Goal: Information Seeking & Learning: Learn about a topic

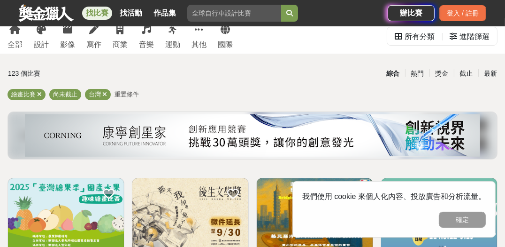
scroll to position [46, 0]
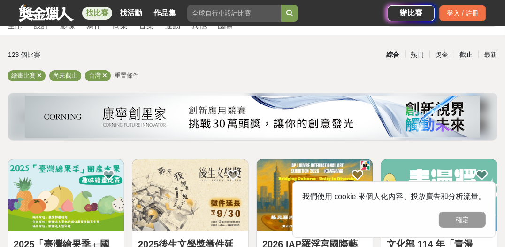
click at [454, 215] on button "確定" at bounding box center [462, 219] width 47 height 16
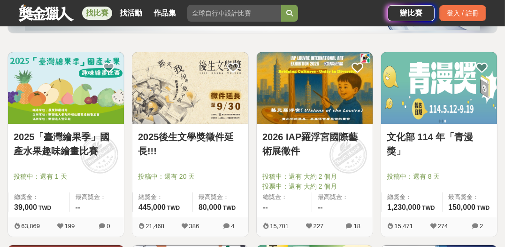
scroll to position [172, 0]
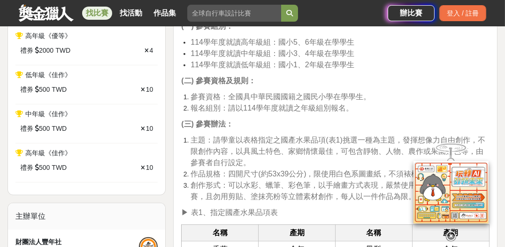
scroll to position [517, 0]
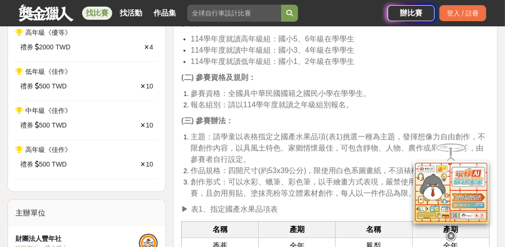
click at [452, 231] on icon at bounding box center [451, 231] width 10 height 10
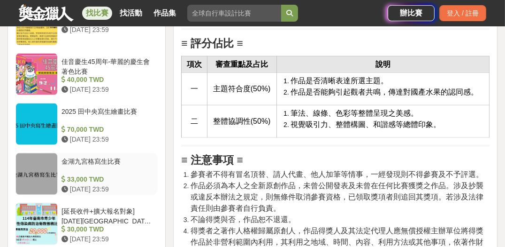
scroll to position [1412, 0]
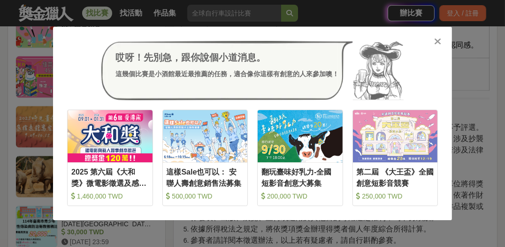
click at [437, 44] on icon at bounding box center [438, 41] width 7 height 9
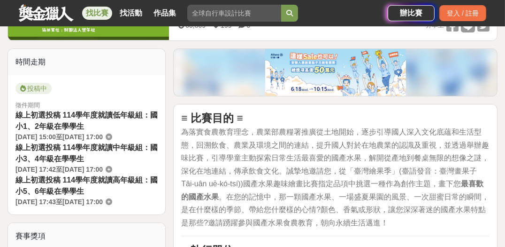
scroll to position [0, 0]
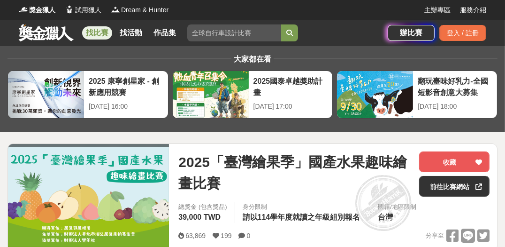
click at [102, 32] on link "找比賽" at bounding box center [97, 32] width 30 height 13
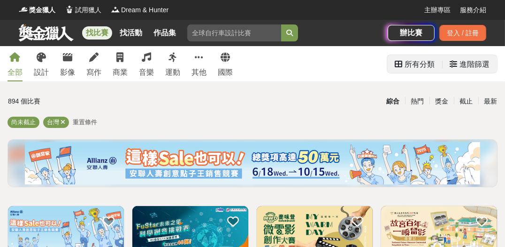
click at [417, 67] on div "所有分類" at bounding box center [420, 64] width 30 height 19
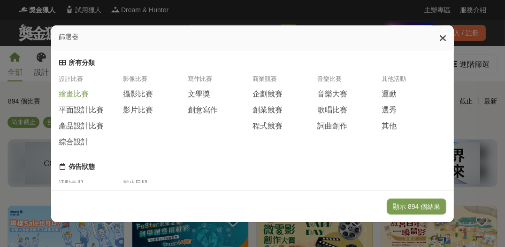
click at [67, 97] on span "繪畫比賽" at bounding box center [74, 94] width 30 height 10
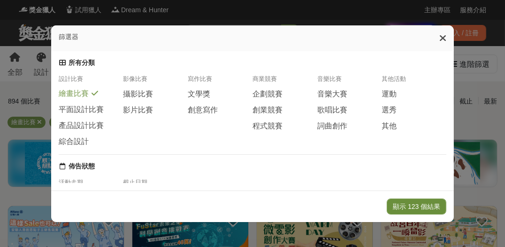
click at [426, 207] on button "顯示 123 個結果" at bounding box center [417, 206] width 60 height 16
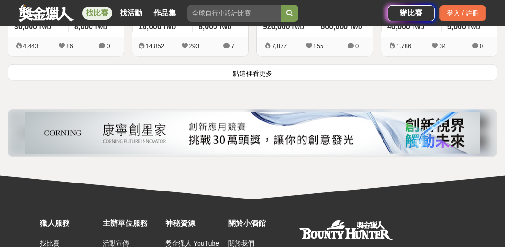
scroll to position [1250, 0]
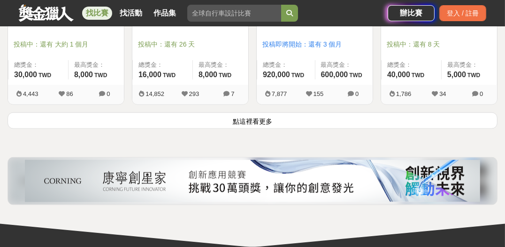
click at [236, 116] on button "點這裡看更多" at bounding box center [253, 120] width 490 height 16
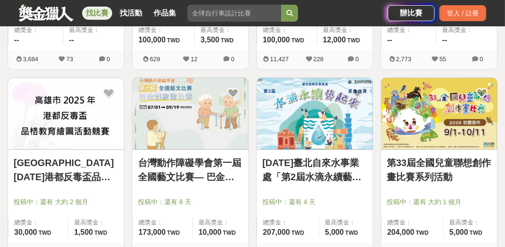
scroll to position [1686, 0]
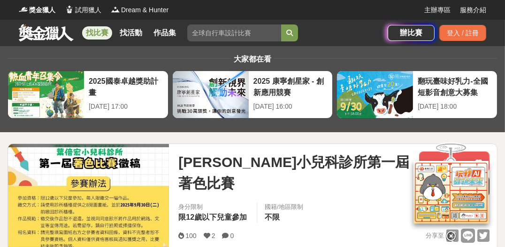
scroll to position [93, 0]
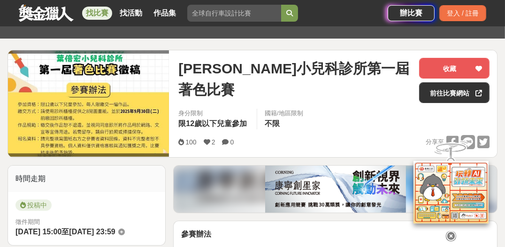
click at [449, 235] on icon at bounding box center [451, 236] width 10 height 10
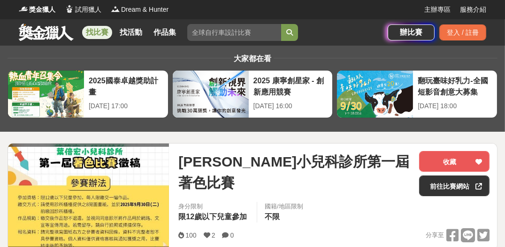
scroll to position [0, 0]
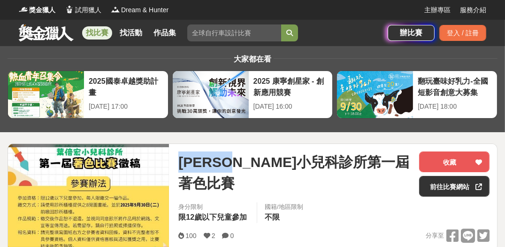
drag, startPoint x: 177, startPoint y: 160, endPoint x: 269, endPoint y: 160, distance: 92.5
click at [269, 160] on div "葉倍宏小兒科診所第一屆著色比賽 收藏 前往比賽網站 身分限制 限12歲以下兒童參加 國籍/地區限制 不限 100 2 0 分享至 收藏 前往比賽網站" at bounding box center [334, 197] width 326 height 107
copy span "葉倍宏小兒科"
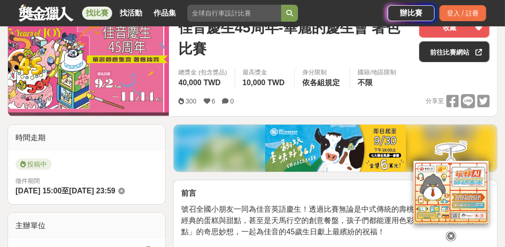
scroll to position [141, 0]
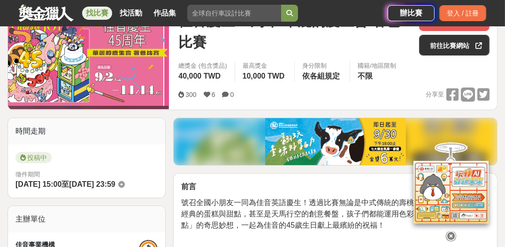
click at [449, 234] on icon at bounding box center [451, 229] width 10 height 10
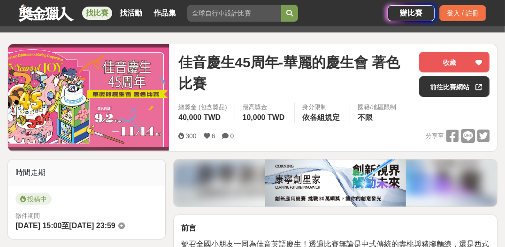
scroll to position [88, 0]
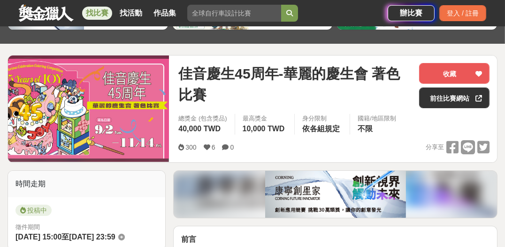
click at [85, 93] on img at bounding box center [88, 109] width 161 height 100
click at [466, 96] on link "前往比賽網站" at bounding box center [454, 97] width 70 height 21
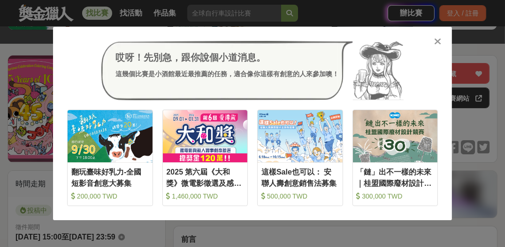
click at [438, 40] on icon at bounding box center [438, 41] width 7 height 9
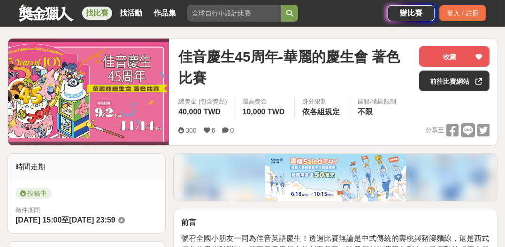
scroll to position [135, 0]
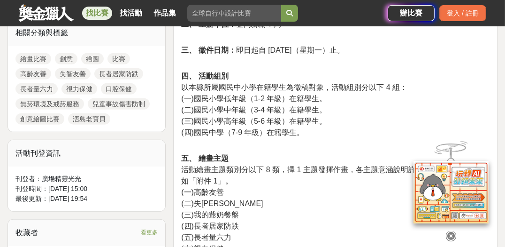
scroll to position [517, 0]
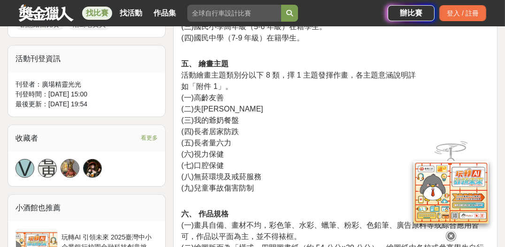
click at [454, 235] on icon at bounding box center [451, 234] width 10 height 10
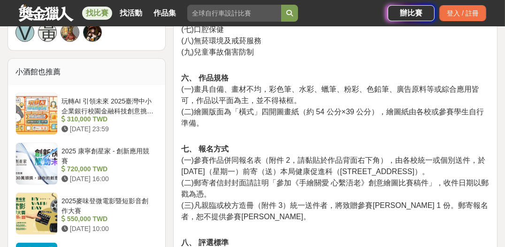
scroll to position [654, 0]
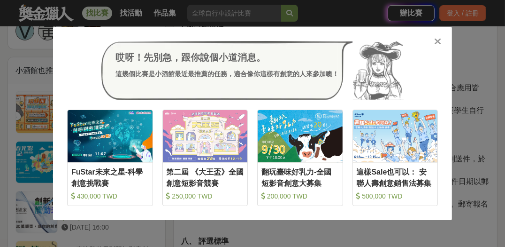
click at [436, 40] on icon at bounding box center [438, 41] width 7 height 9
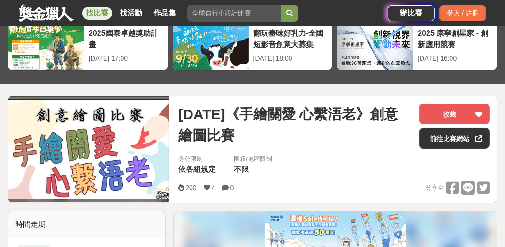
scroll to position [42, 0]
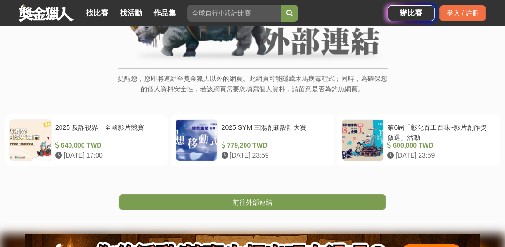
scroll to position [129, 0]
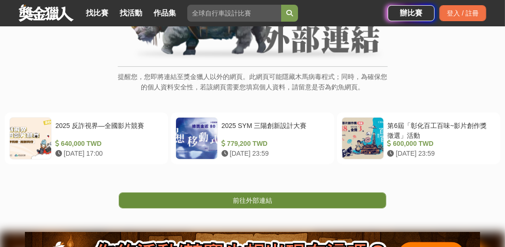
click at [255, 201] on span "前往外部連結" at bounding box center [252, 200] width 39 height 8
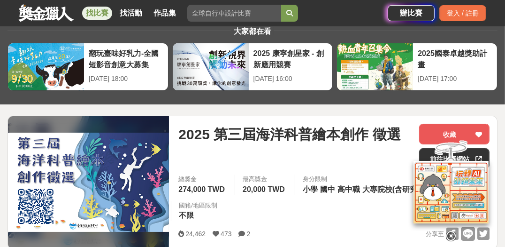
scroll to position [93, 0]
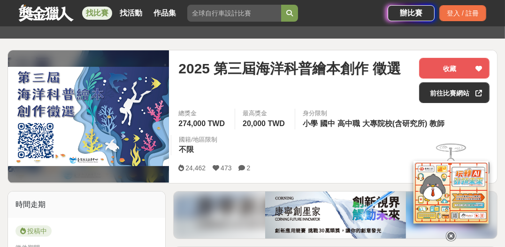
click at [453, 234] on icon at bounding box center [451, 229] width 10 height 10
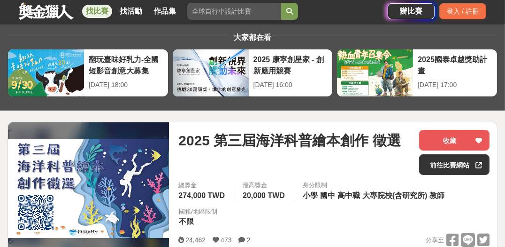
scroll to position [0, 0]
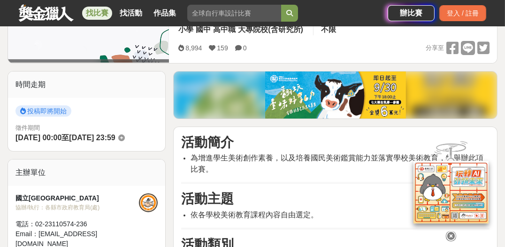
scroll to position [282, 0]
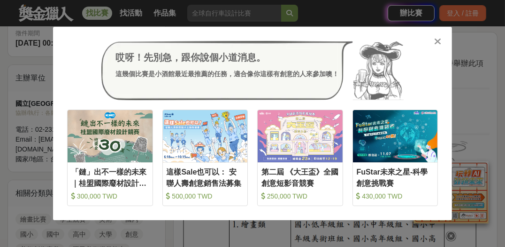
click at [438, 43] on icon at bounding box center [438, 41] width 7 height 9
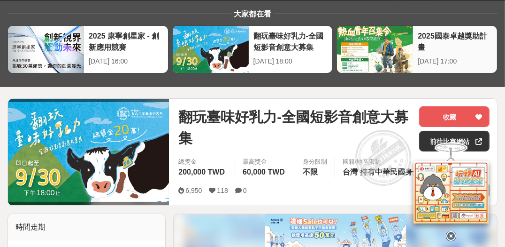
scroll to position [46, 0]
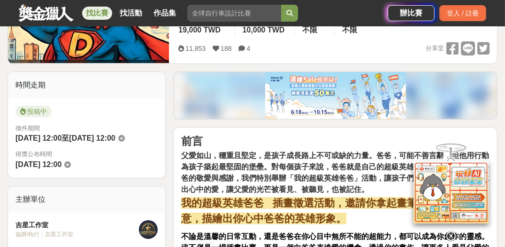
scroll to position [187, 0]
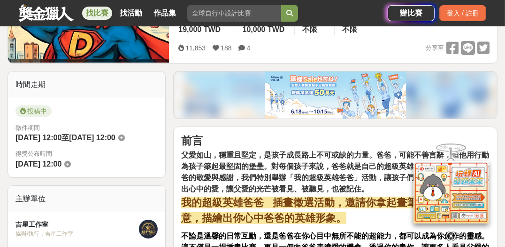
click at [453, 231] on icon at bounding box center [451, 236] width 10 height 10
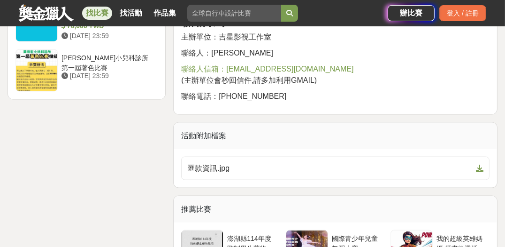
scroll to position [1204, 0]
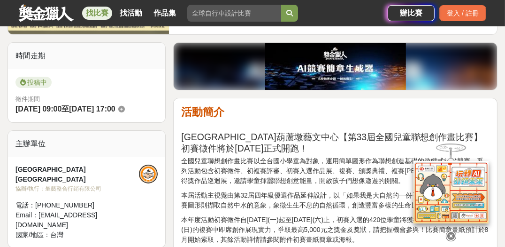
scroll to position [234, 0]
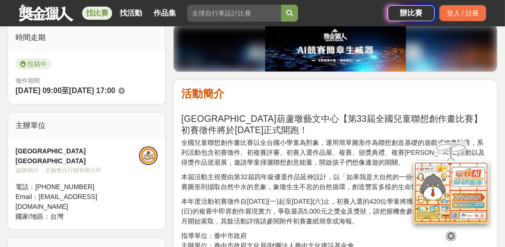
click at [448, 233] on icon at bounding box center [451, 236] width 10 height 10
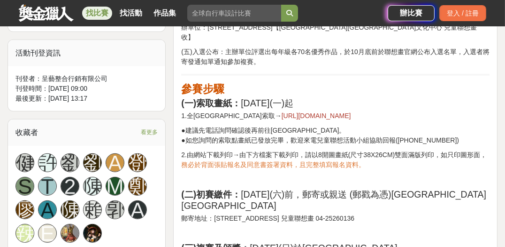
scroll to position [574, 0]
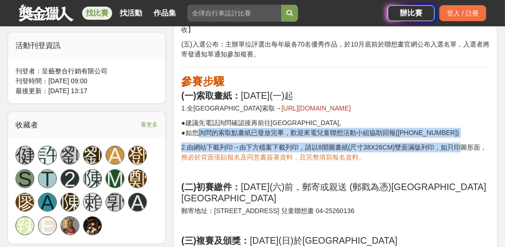
drag, startPoint x: 203, startPoint y: 125, endPoint x: 462, endPoint y: 137, distance: 259.5
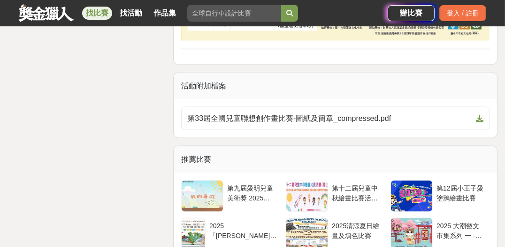
scroll to position [1680, 0]
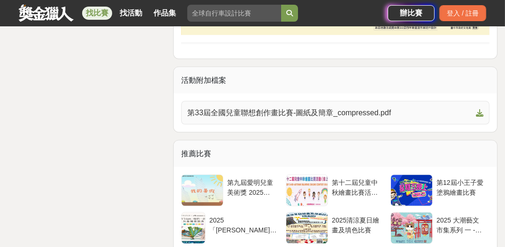
click at [478, 109] on icon at bounding box center [480, 113] width 8 height 8
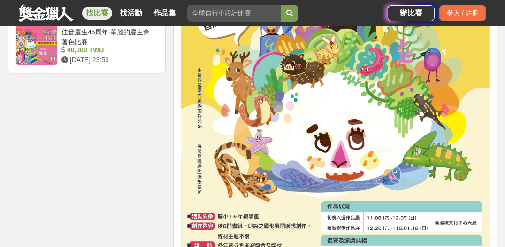
scroll to position [1390, 0]
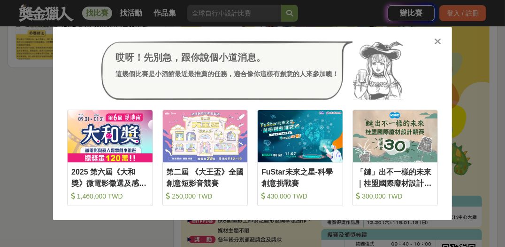
click at [439, 41] on icon at bounding box center [438, 41] width 7 height 9
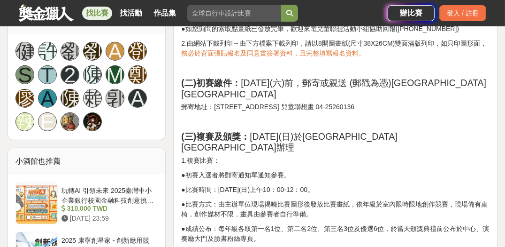
scroll to position [666, 0]
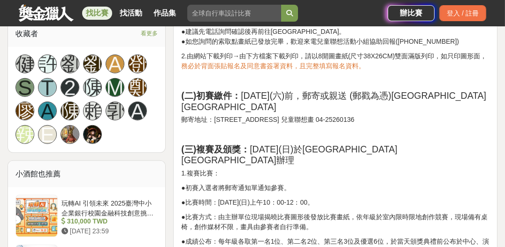
click at [301, 236] on p "●成績公布：每年級各取第一名1位、第二名2位、第三名3位及優選6位，於當天頒獎典禮前公布於中心、演奏廳大門及臉書粉絲專頁。" at bounding box center [335, 246] width 309 height 20
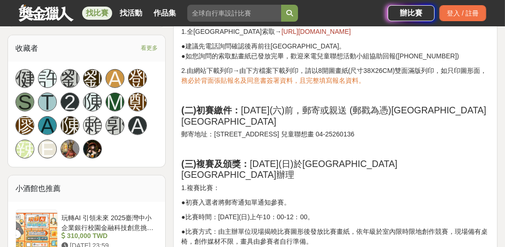
scroll to position [657, 0]
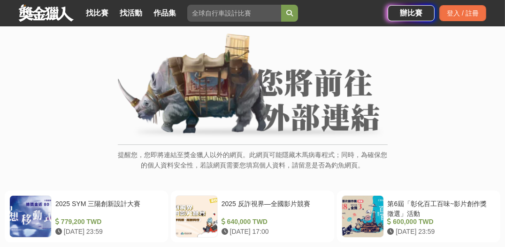
scroll to position [141, 0]
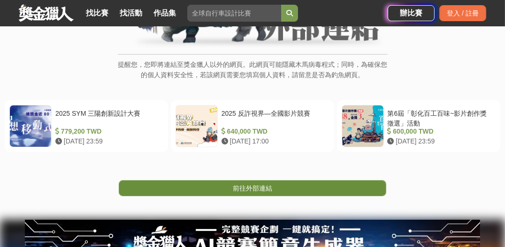
click at [238, 187] on span "前往外部連結" at bounding box center [252, 188] width 39 height 8
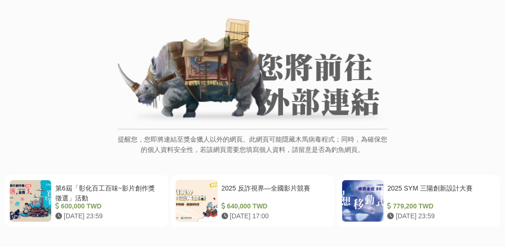
scroll to position [141, 0]
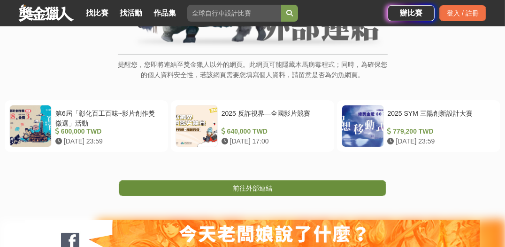
click at [250, 187] on span "前往外部連結" at bounding box center [252, 188] width 39 height 8
